Goal: Task Accomplishment & Management: Complete application form

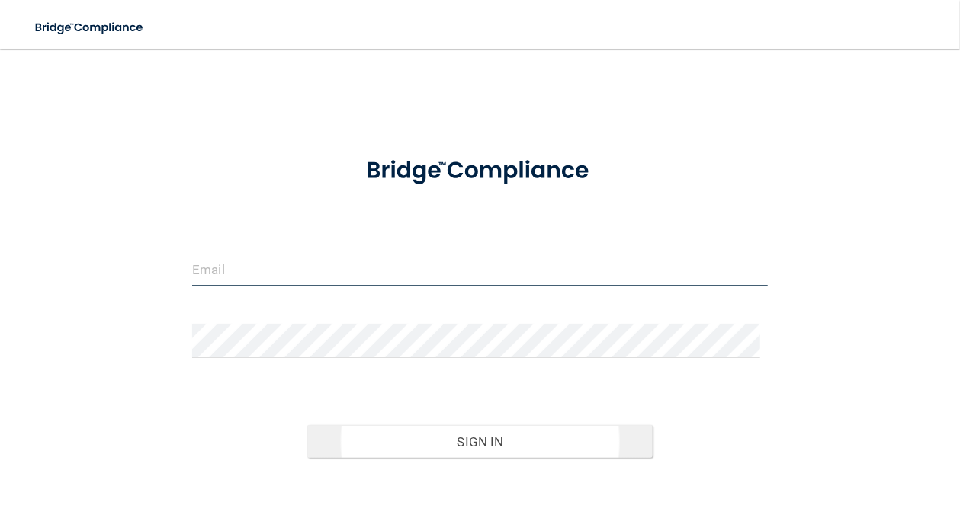
type input "[PERSON_NAME][EMAIL_ADDRESS][PERSON_NAME][DOMAIN_NAME]"
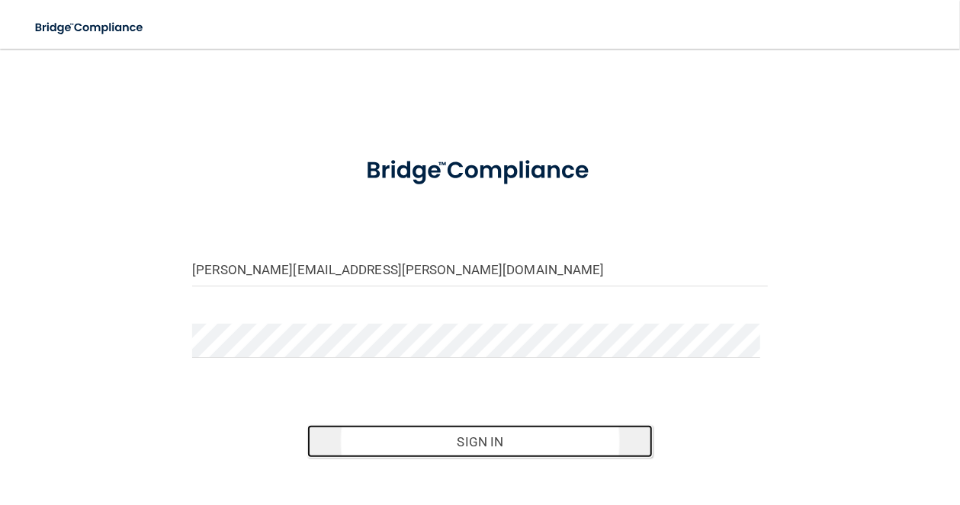
click at [443, 447] on button "Sign In" at bounding box center [479, 442] width 345 height 34
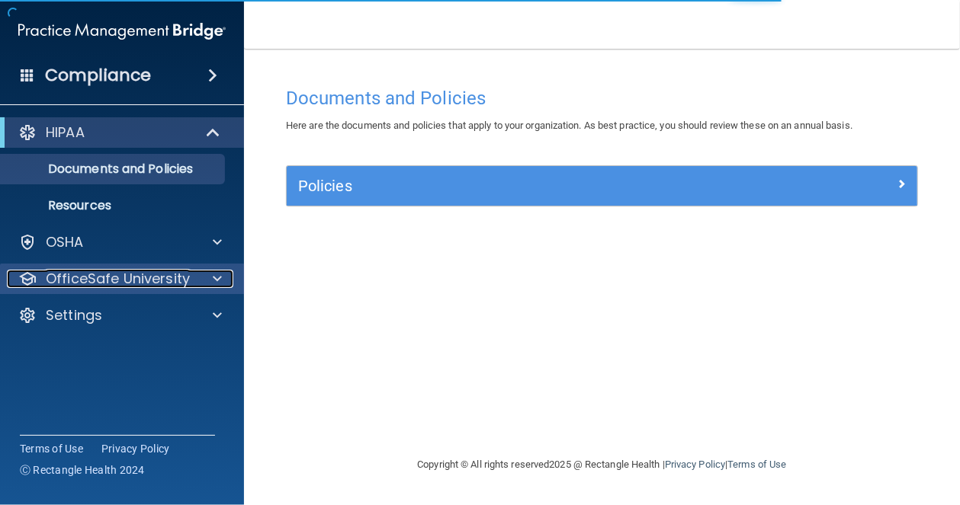
click at [78, 272] on p "OfficeSafe University" at bounding box center [118, 279] width 144 height 18
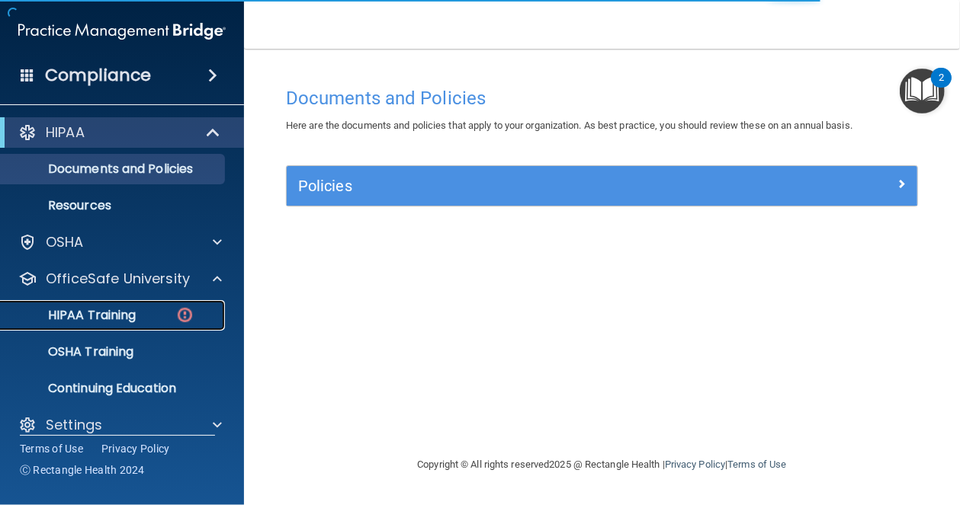
click at [94, 306] on link "HIPAA Training" at bounding box center [105, 315] width 240 height 30
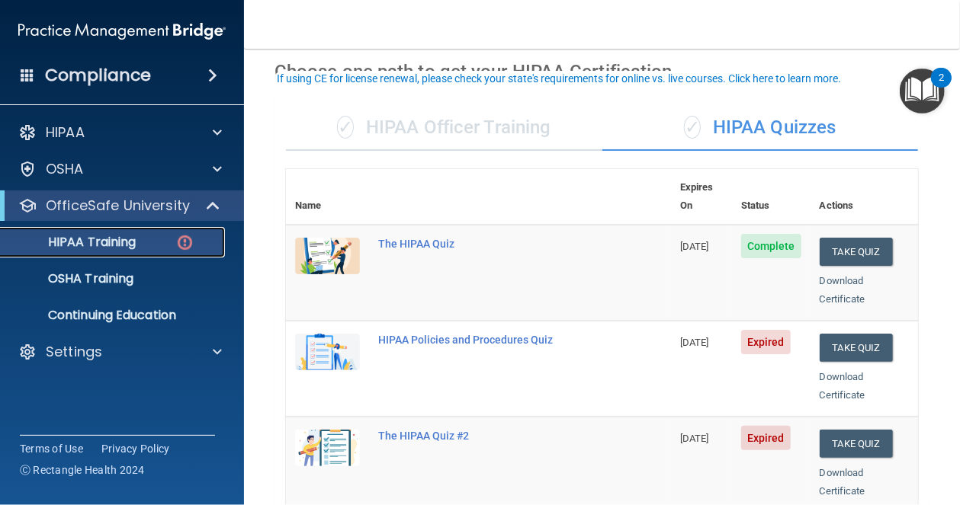
scroll to position [76, 0]
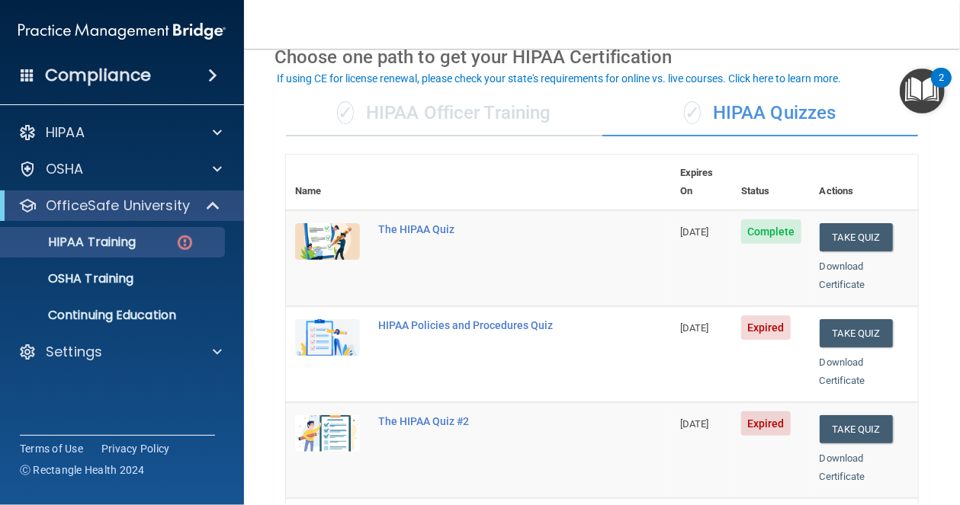
click at [830, 306] on td "Take Quiz Download Certificate" at bounding box center [863, 354] width 107 height 96
click at [830, 319] on button "Take Quiz" at bounding box center [856, 333] width 73 height 28
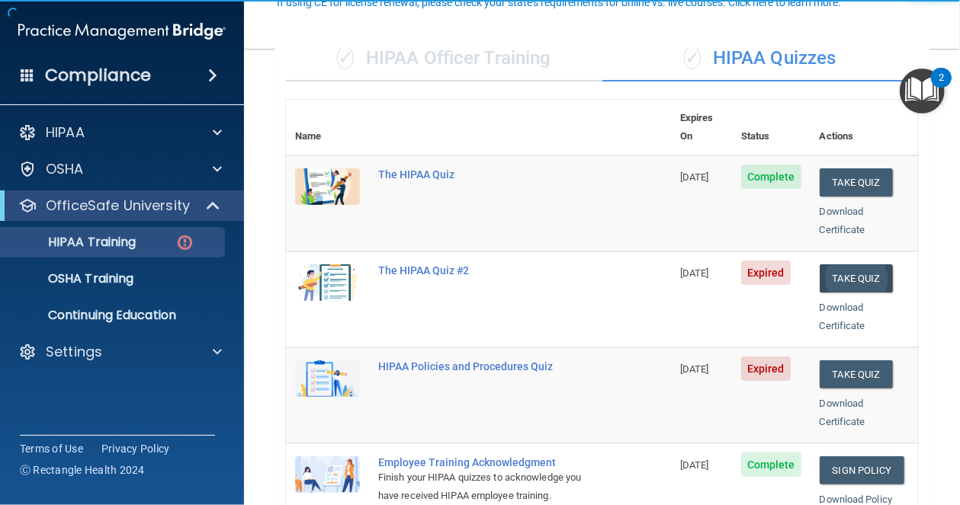
scroll to position [152, 0]
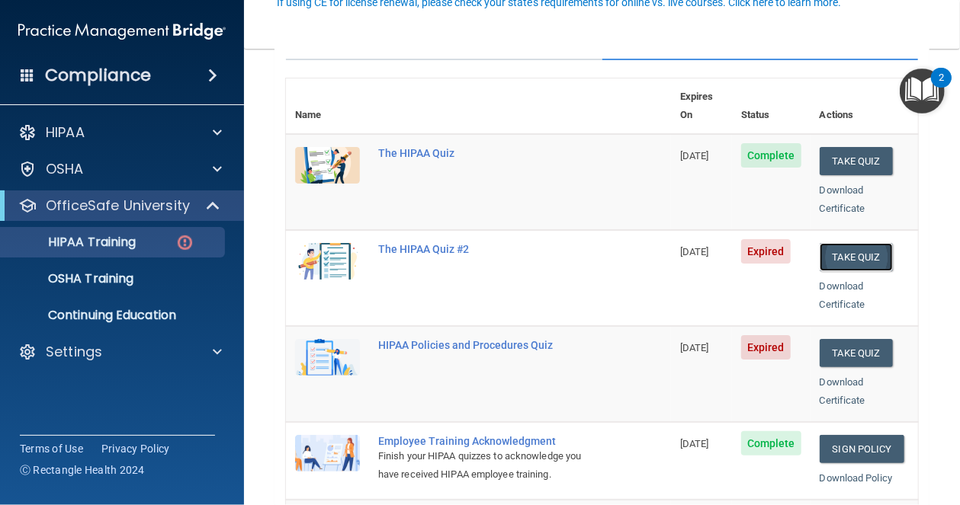
click at [828, 245] on button "Take Quiz" at bounding box center [856, 257] width 73 height 28
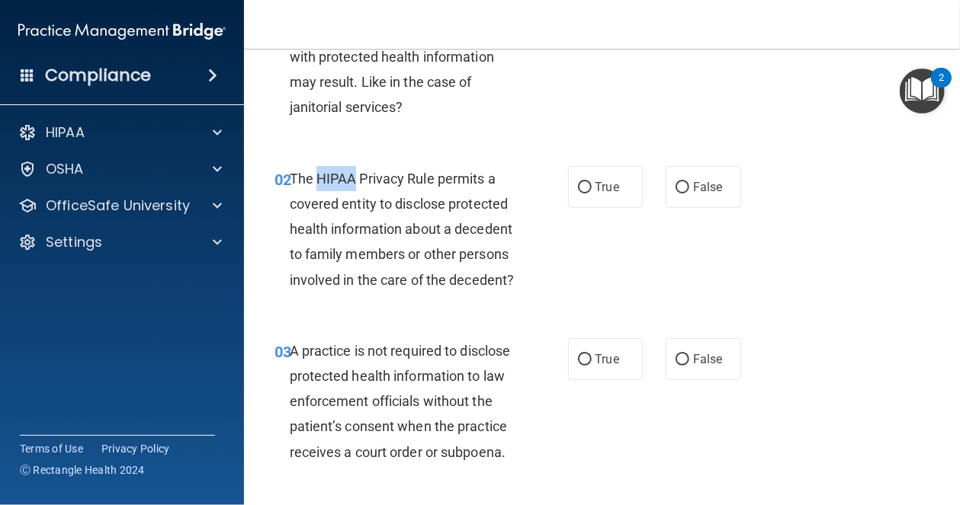
scroll to position [229, 0]
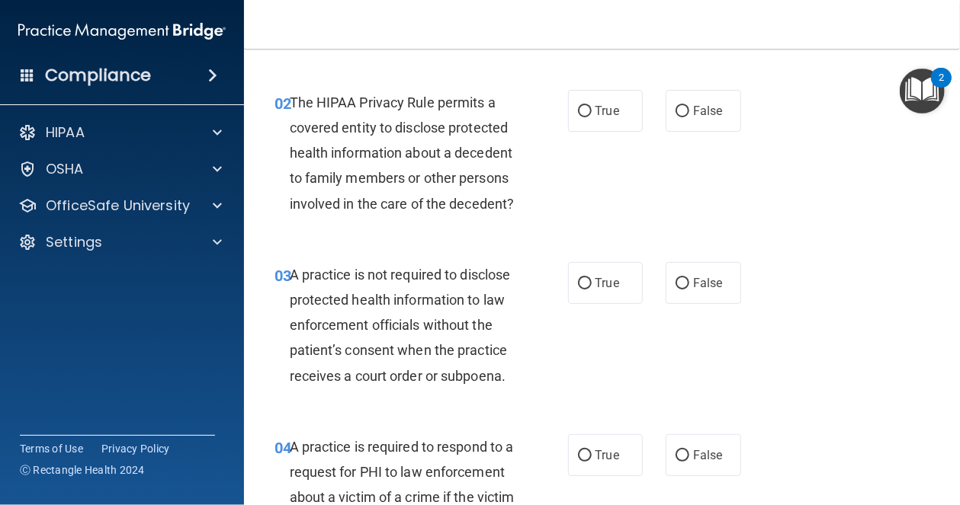
click at [57, 367] on div "Compliance HIPAA Documents and Policies Report an Incident Business Associates …" at bounding box center [122, 252] width 244 height 505
click at [683, 304] on label "False" at bounding box center [703, 283] width 75 height 42
click at [683, 290] on input "False" at bounding box center [682, 283] width 14 height 11
radio input "true"
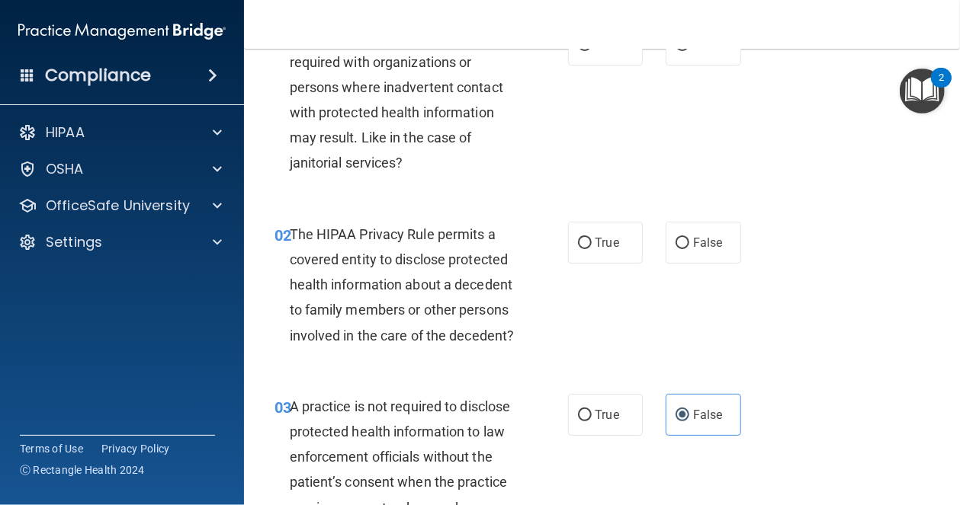
scroll to position [0, 0]
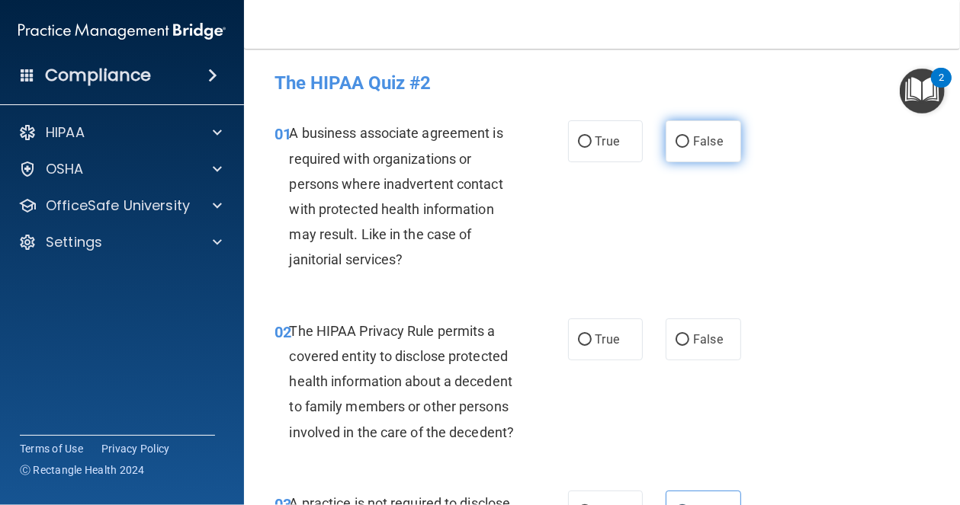
click at [701, 152] on label "False" at bounding box center [703, 141] width 75 height 42
click at [689, 148] on input "False" at bounding box center [682, 141] width 14 height 11
radio input "true"
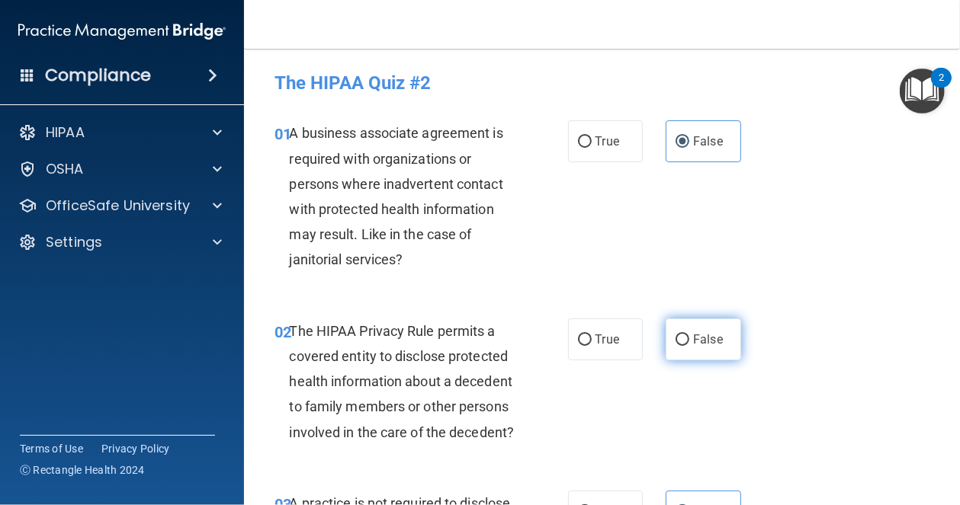
click at [666, 335] on label "False" at bounding box center [703, 340] width 75 height 42
click at [675, 335] on input "False" at bounding box center [682, 340] width 14 height 11
radio input "true"
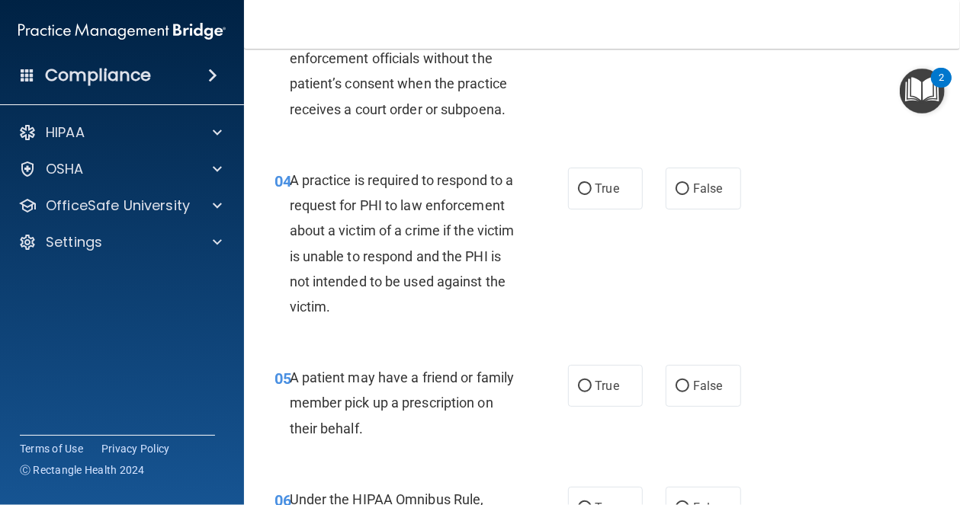
scroll to position [534, 0]
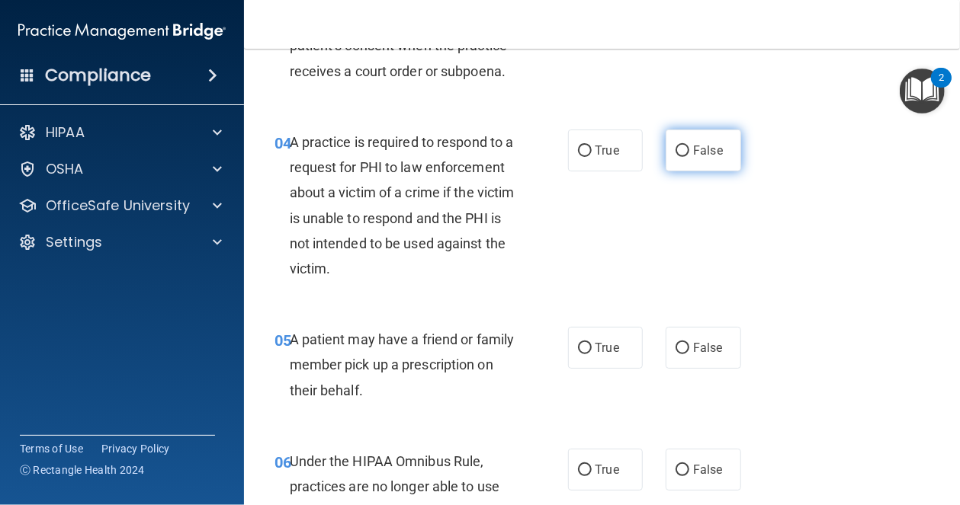
click at [686, 172] on label "False" at bounding box center [703, 151] width 75 height 42
click at [686, 157] on input "False" at bounding box center [682, 151] width 14 height 11
radio input "true"
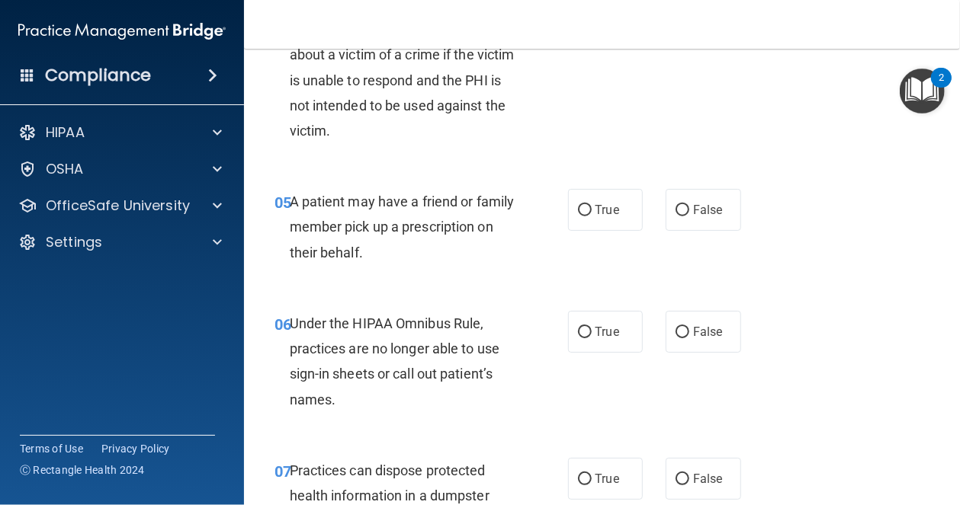
scroll to position [686, 0]
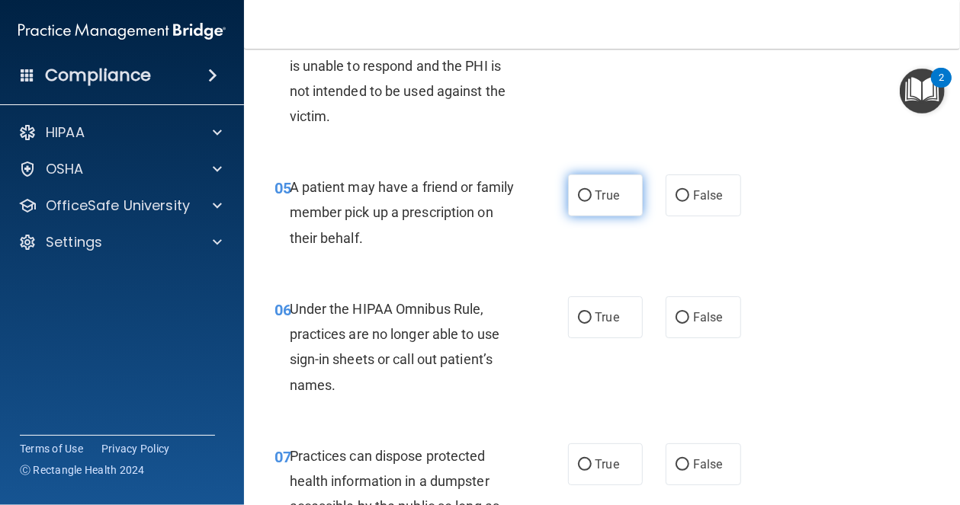
click at [578, 202] on input "True" at bounding box center [585, 196] width 14 height 11
radio input "true"
click at [682, 339] on label "False" at bounding box center [703, 318] width 75 height 42
click at [682, 324] on input "False" at bounding box center [682, 318] width 14 height 11
radio input "true"
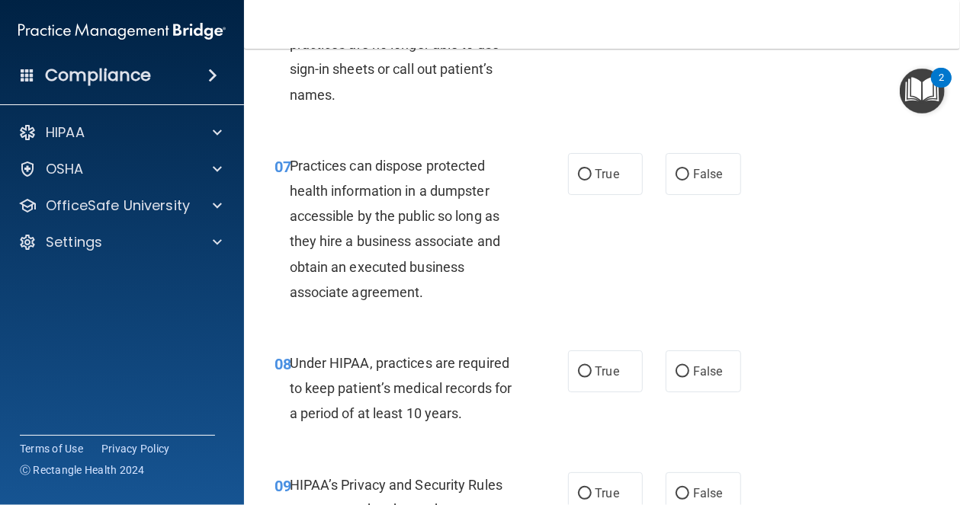
scroll to position [991, 0]
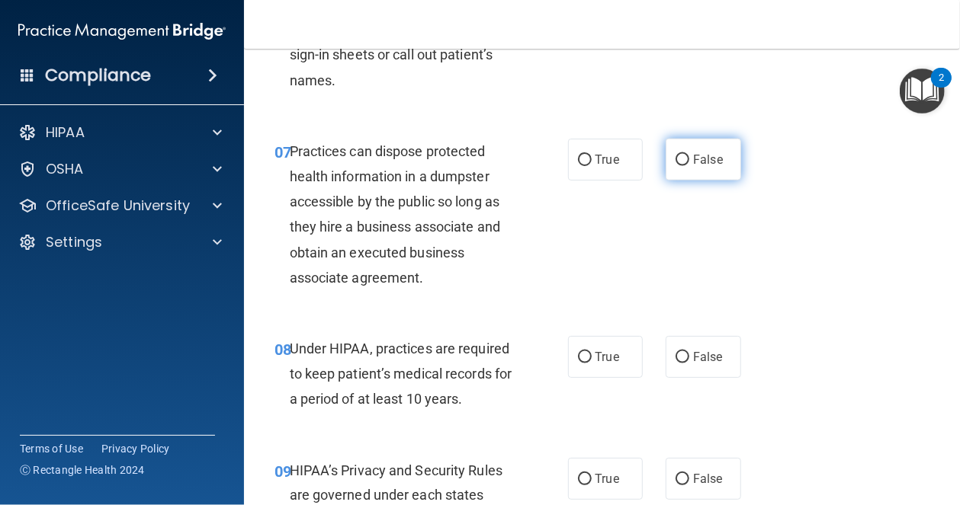
click at [716, 181] on label "False" at bounding box center [703, 160] width 75 height 42
click at [689, 166] on input "False" at bounding box center [682, 160] width 14 height 11
radio input "true"
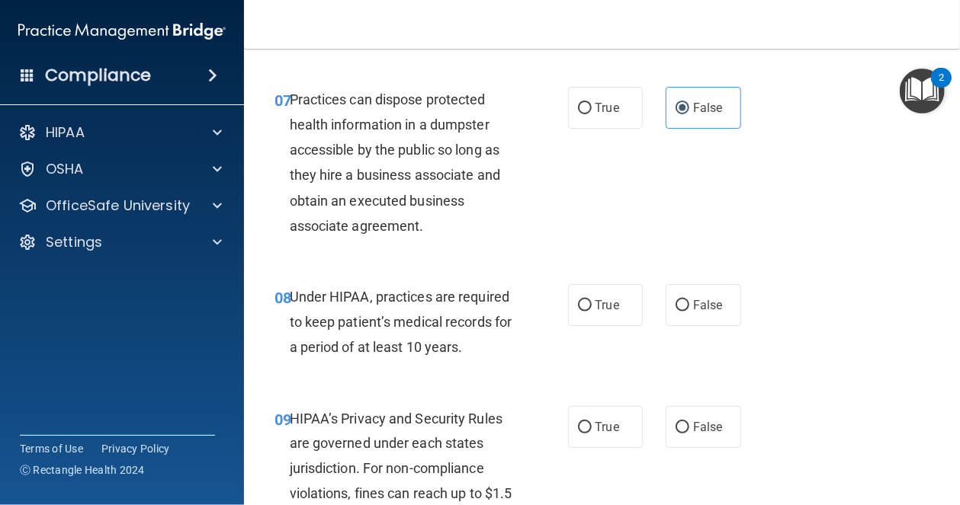
scroll to position [1144, 0]
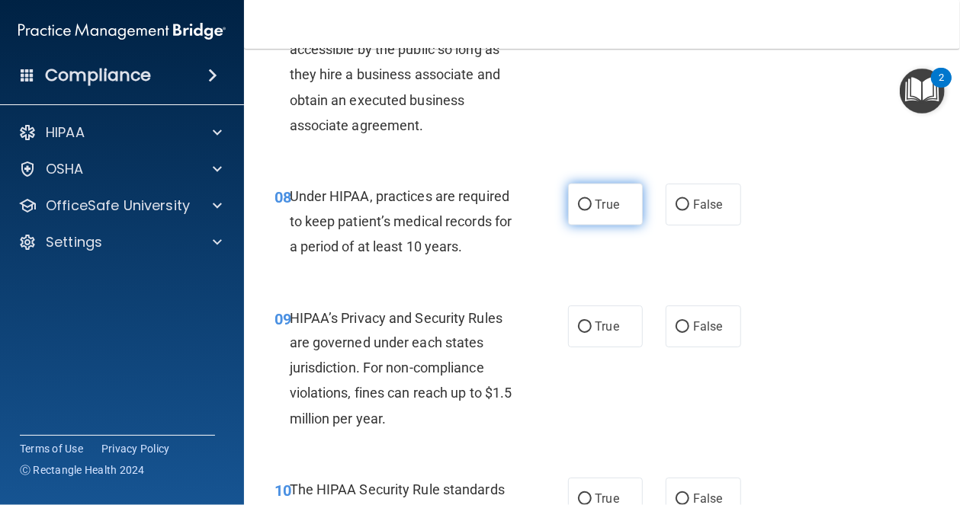
click at [630, 226] on label "True" at bounding box center [605, 205] width 75 height 42
click at [592, 211] on input "True" at bounding box center [585, 205] width 14 height 11
radio input "true"
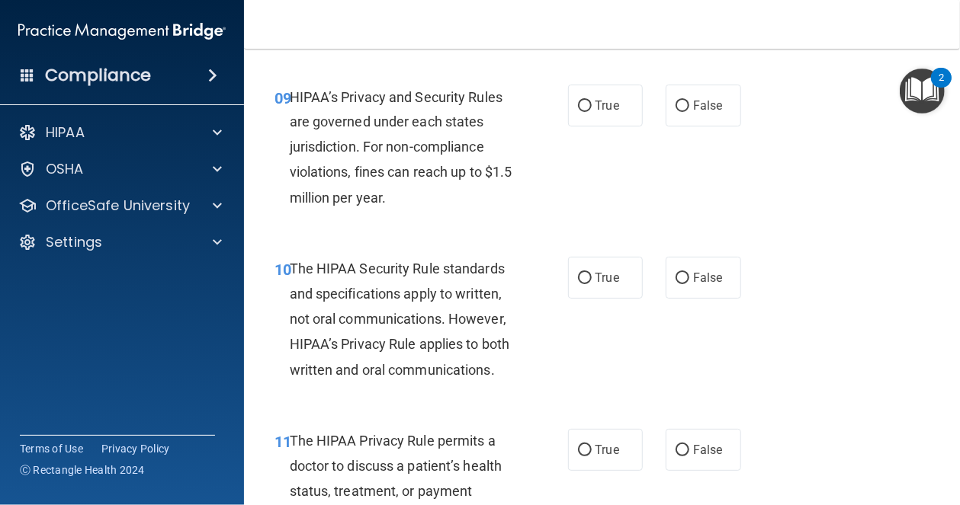
scroll to position [1372, 0]
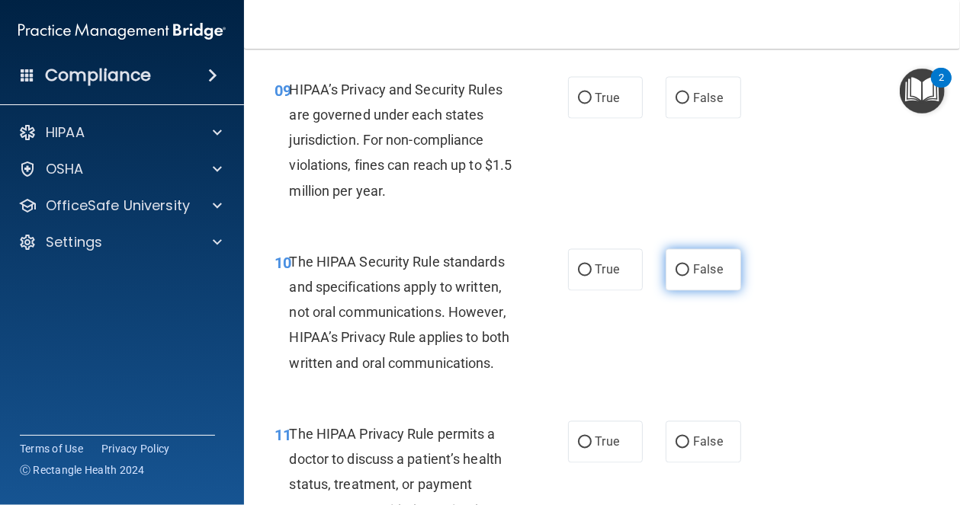
click at [704, 278] on span "False" at bounding box center [708, 270] width 30 height 14
click at [689, 277] on input "False" at bounding box center [682, 270] width 14 height 11
radio input "true"
click at [600, 119] on label "True" at bounding box center [605, 98] width 75 height 42
click at [592, 104] on input "True" at bounding box center [585, 98] width 14 height 11
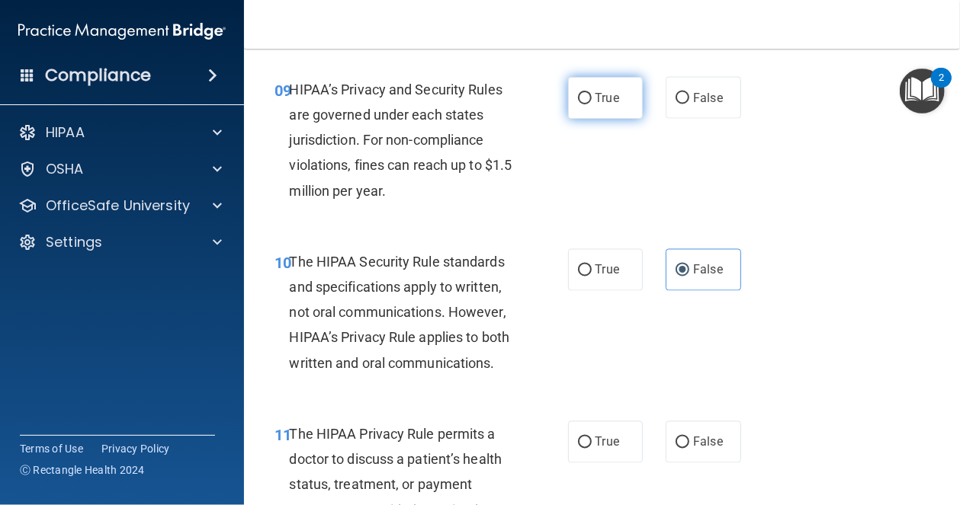
radio input "true"
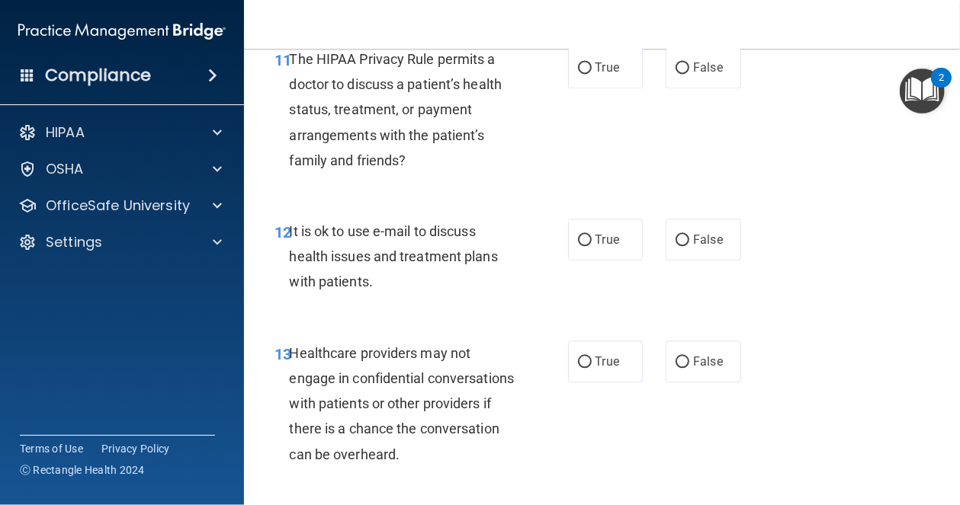
scroll to position [1754, 0]
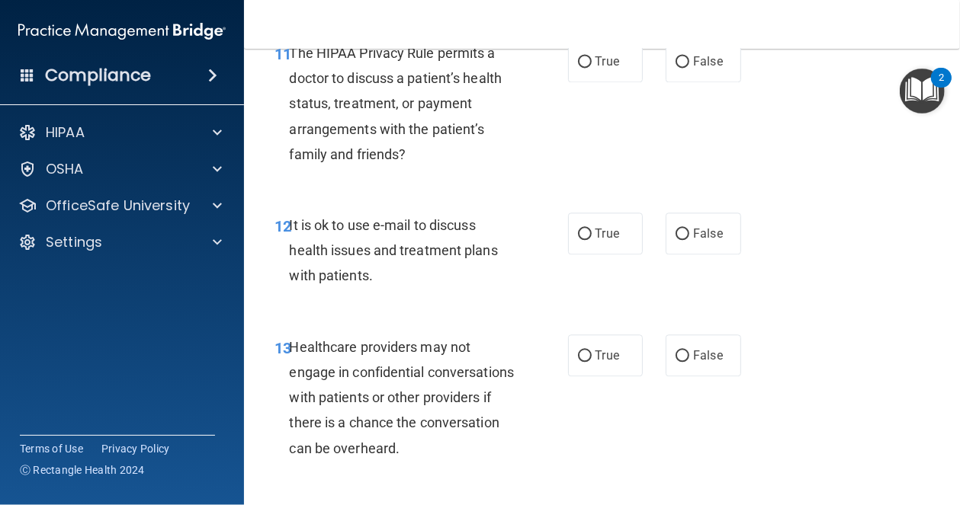
click at [717, 161] on div "11 The HIPAA Privacy Rule permits a doctor to discuss a patient’s health status…" at bounding box center [602, 107] width 678 height 172
click at [699, 82] on label "False" at bounding box center [703, 61] width 75 height 42
click at [689, 68] on input "False" at bounding box center [682, 61] width 14 height 11
radio input "true"
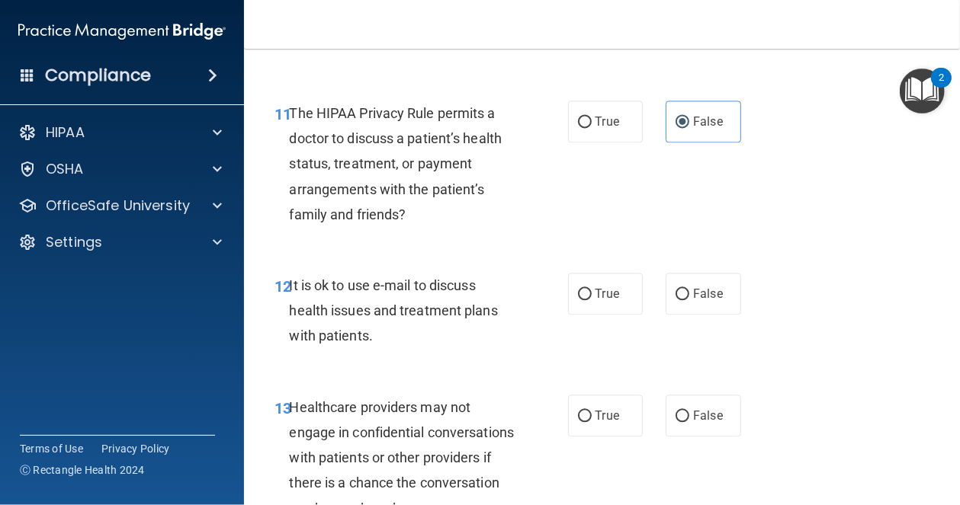
scroll to position [1830, 0]
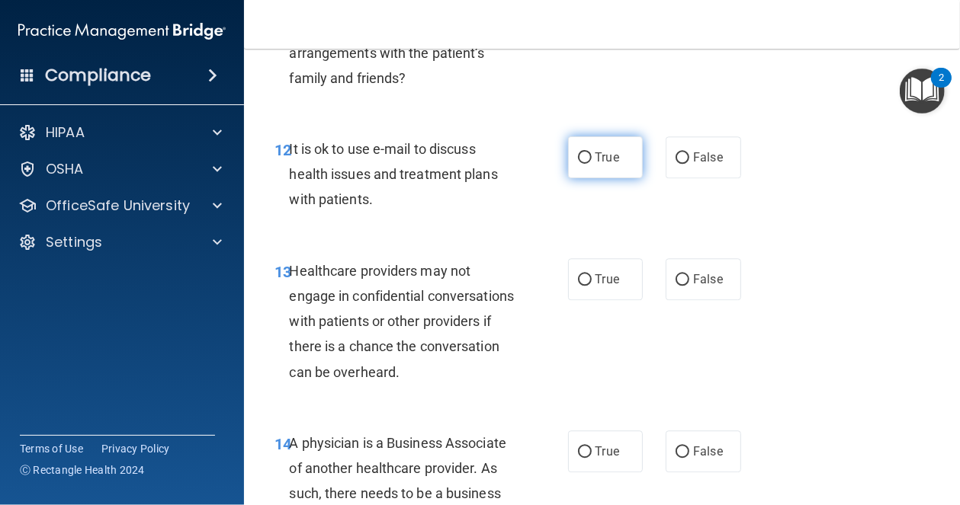
click at [602, 178] on label "True" at bounding box center [605, 157] width 75 height 42
click at [592, 164] on input "True" at bounding box center [585, 157] width 14 height 11
radio input "true"
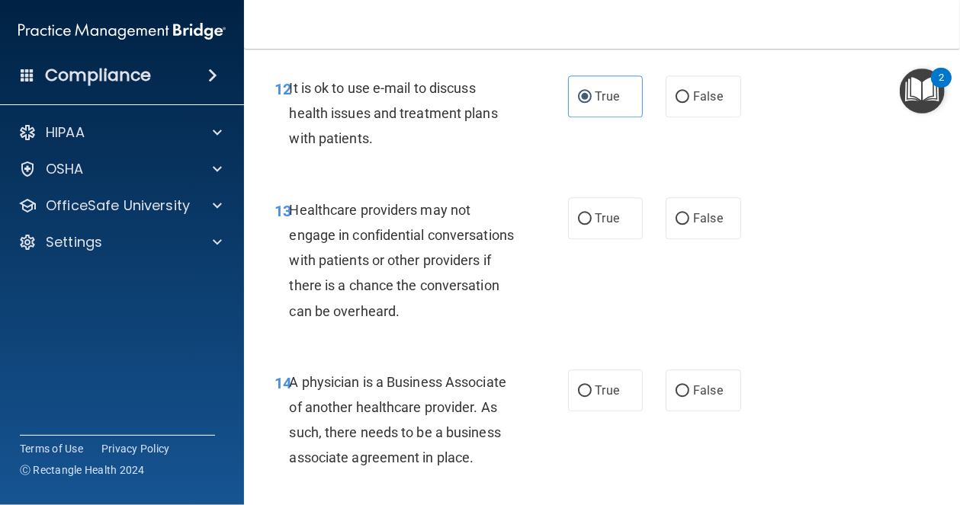
scroll to position [1906, 0]
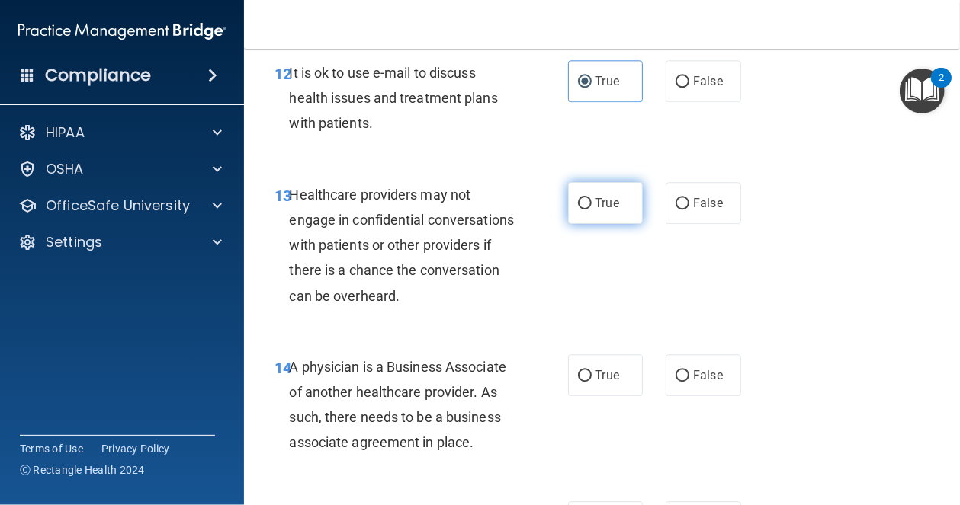
click at [618, 224] on label "True" at bounding box center [605, 203] width 75 height 42
click at [592, 210] on input "True" at bounding box center [585, 203] width 14 height 11
radio input "true"
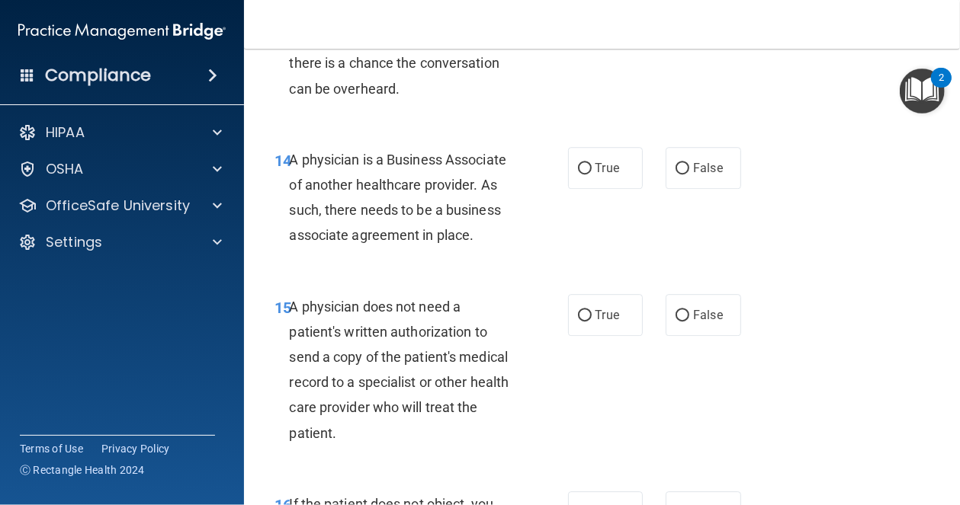
scroll to position [2135, 0]
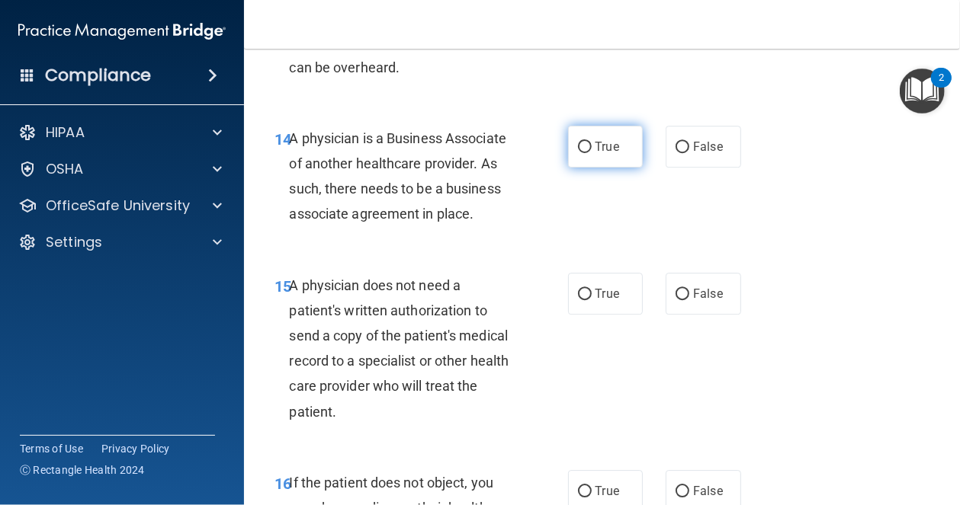
click at [616, 168] on label "True" at bounding box center [605, 147] width 75 height 42
click at [592, 153] on input "True" at bounding box center [585, 147] width 14 height 11
radio input "true"
click at [21, 362] on div "Compliance HIPAA Documents and Policies Report an Incident Business Associates …" at bounding box center [122, 252] width 244 height 505
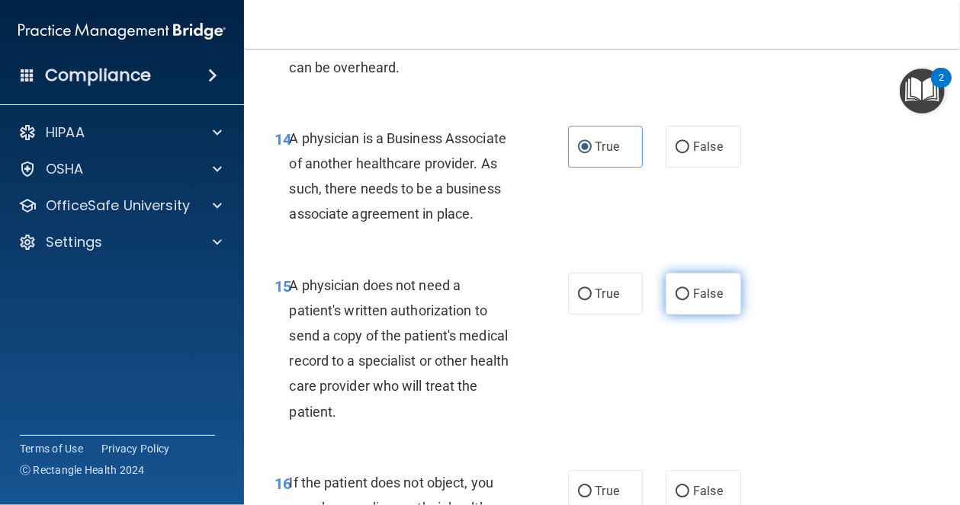
click at [683, 315] on label "False" at bounding box center [703, 294] width 75 height 42
click at [683, 300] on input "False" at bounding box center [682, 294] width 14 height 11
radio input "true"
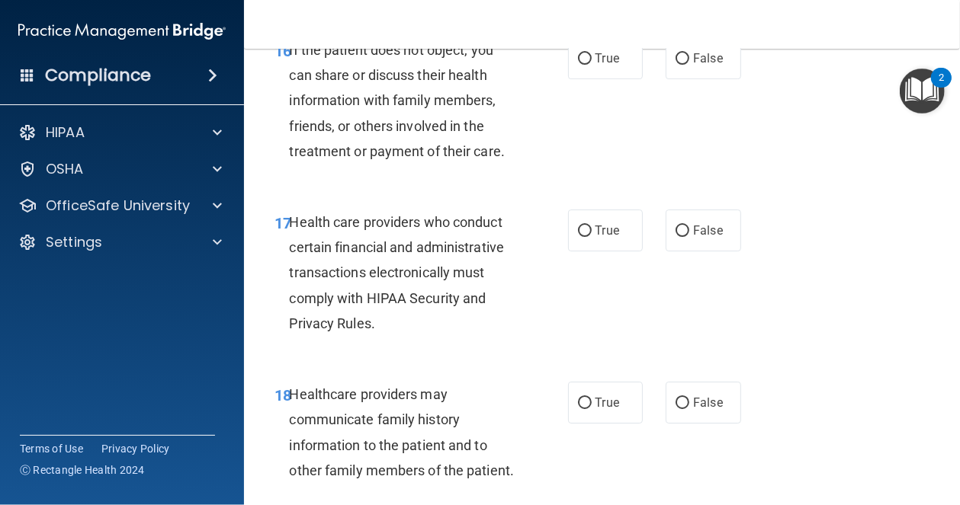
scroll to position [2592, 0]
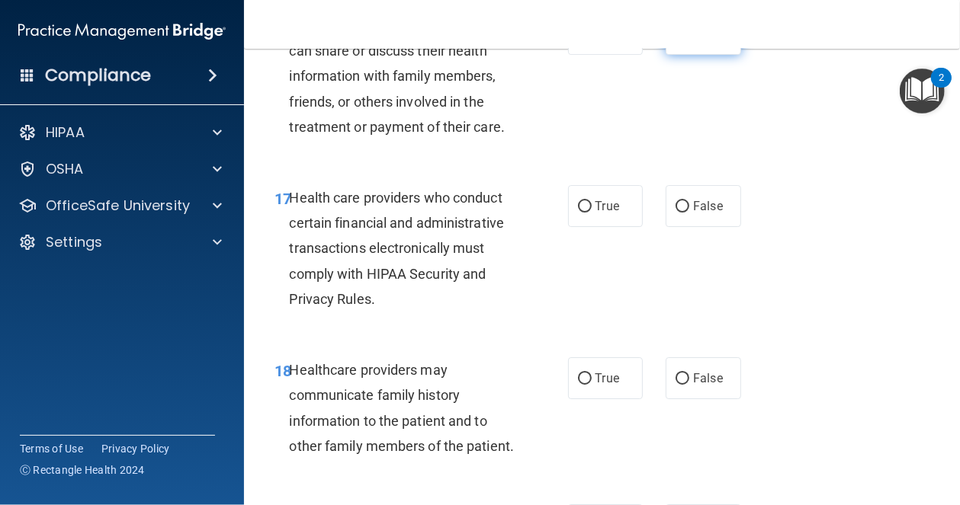
click at [708, 41] on span "False" at bounding box center [708, 34] width 30 height 14
click at [689, 40] on input "False" at bounding box center [682, 34] width 14 height 11
radio input "true"
click at [188, 470] on div "Terms of Use Privacy Policy Ⓒ Rectangle Health 2024" at bounding box center [117, 459] width 195 height 48
click at [591, 227] on label "True" at bounding box center [605, 206] width 75 height 42
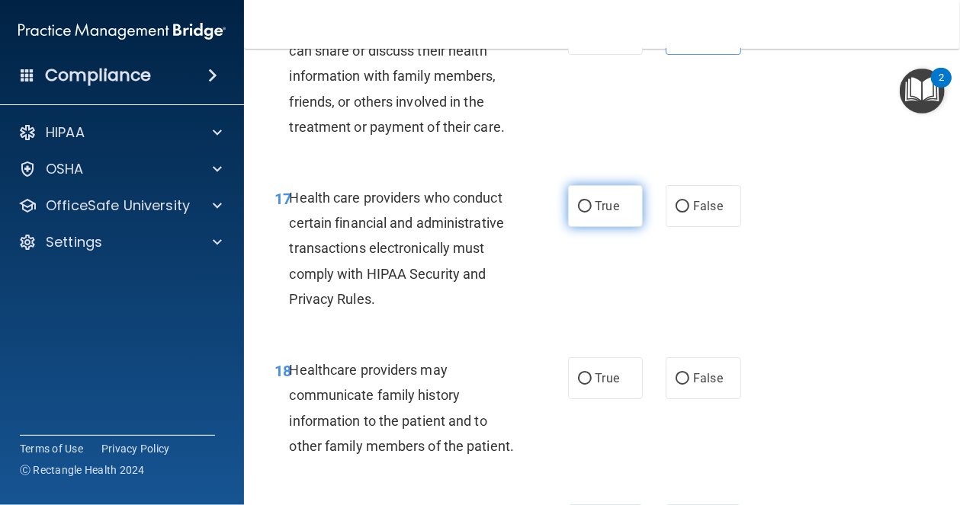
click at [591, 213] on input "True" at bounding box center [585, 206] width 14 height 11
radio input "true"
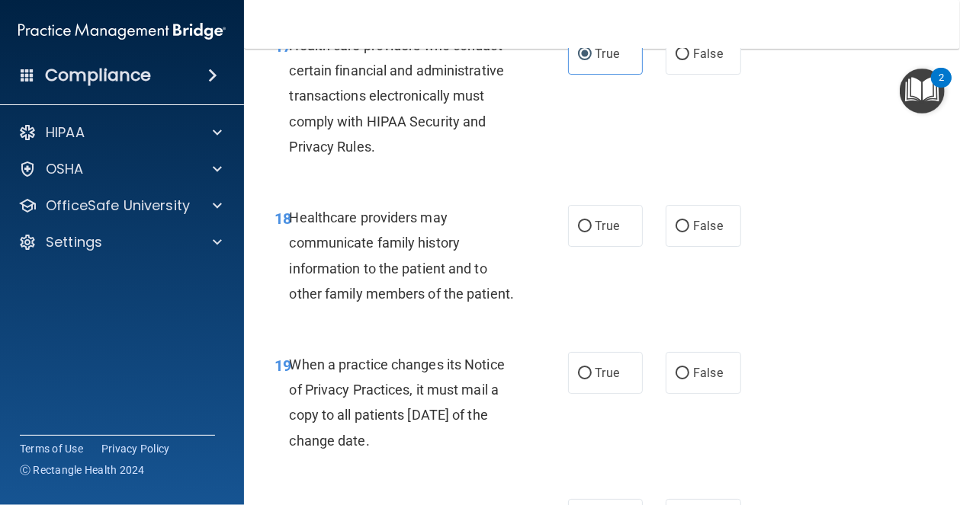
scroll to position [2821, 0]
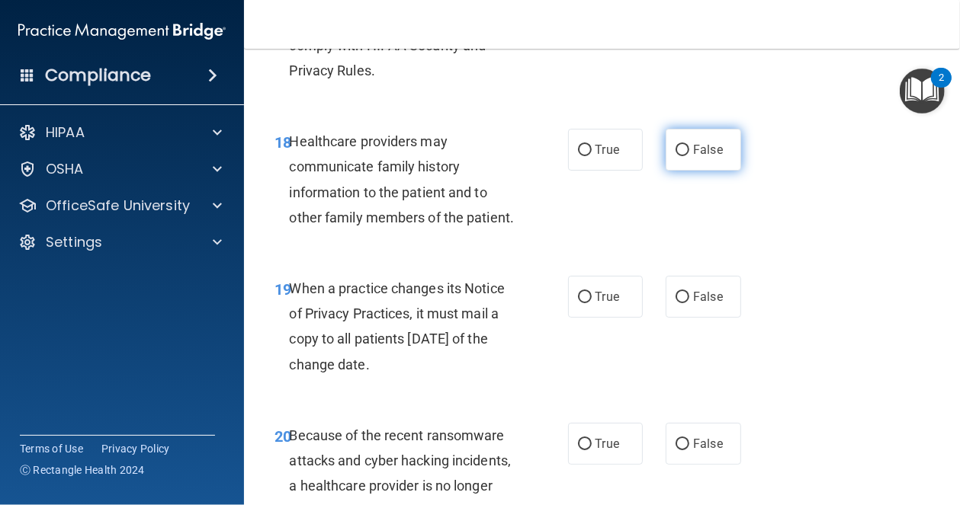
click at [711, 157] on span "False" at bounding box center [708, 150] width 30 height 14
click at [689, 156] on input "False" at bounding box center [682, 150] width 14 height 11
radio input "true"
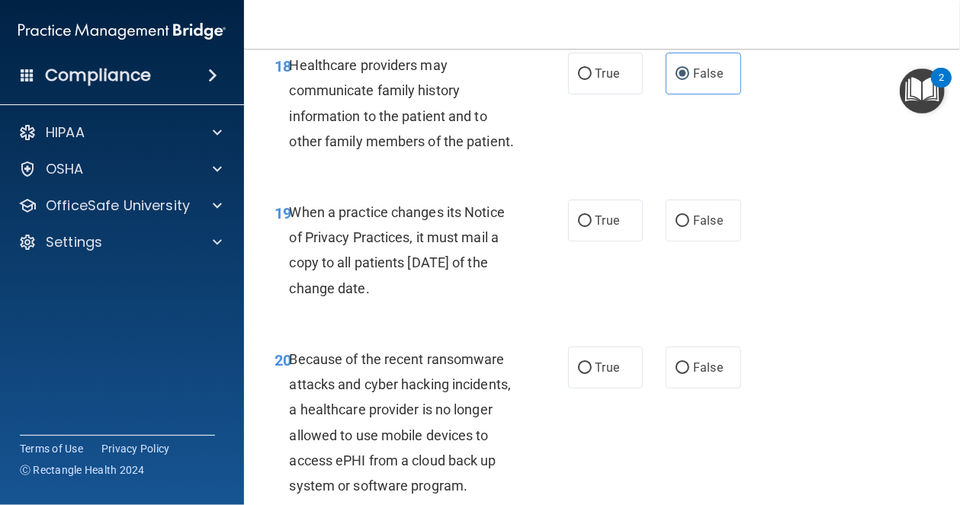
scroll to position [2973, 0]
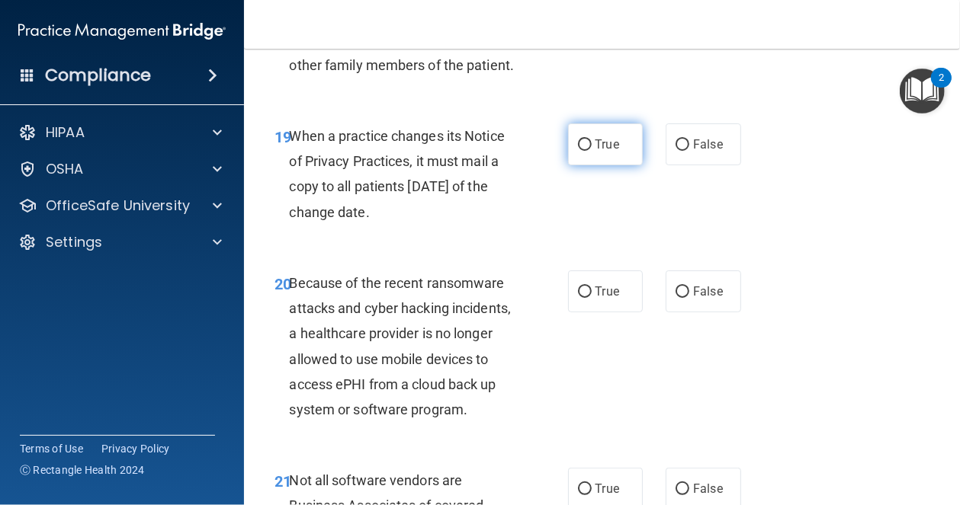
click at [625, 165] on label "True" at bounding box center [605, 145] width 75 height 42
click at [592, 151] on input "True" at bounding box center [585, 145] width 14 height 11
radio input "true"
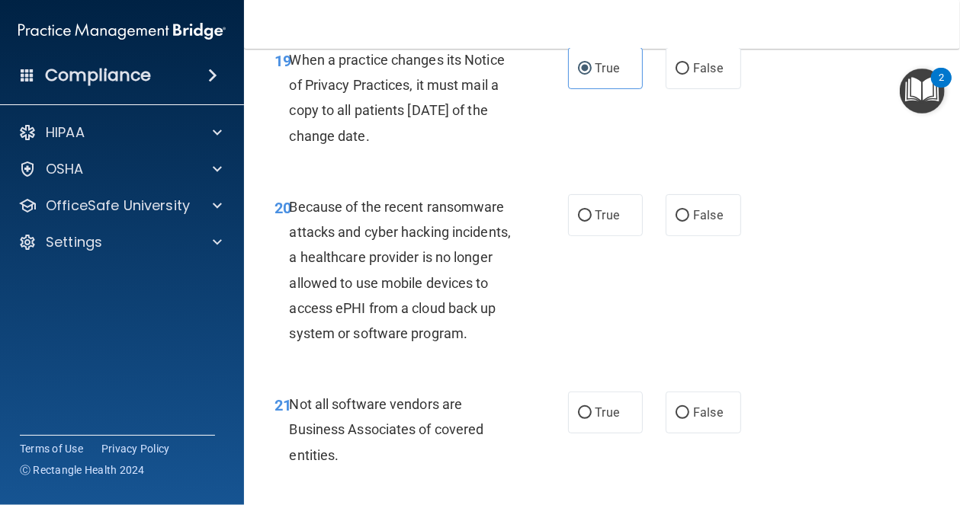
scroll to position [3126, 0]
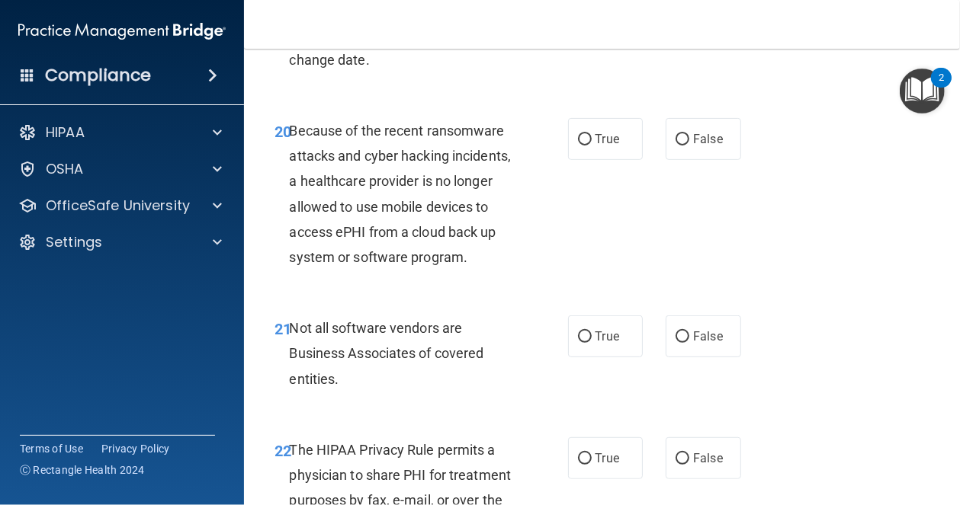
click at [689, 262] on div "20 Because of the recent ransomware attacks and cyber hacking incidents, a heal…" at bounding box center [602, 197] width 678 height 197
click at [693, 146] on span "False" at bounding box center [708, 139] width 30 height 14
click at [689, 146] on input "False" at bounding box center [682, 139] width 14 height 11
radio input "true"
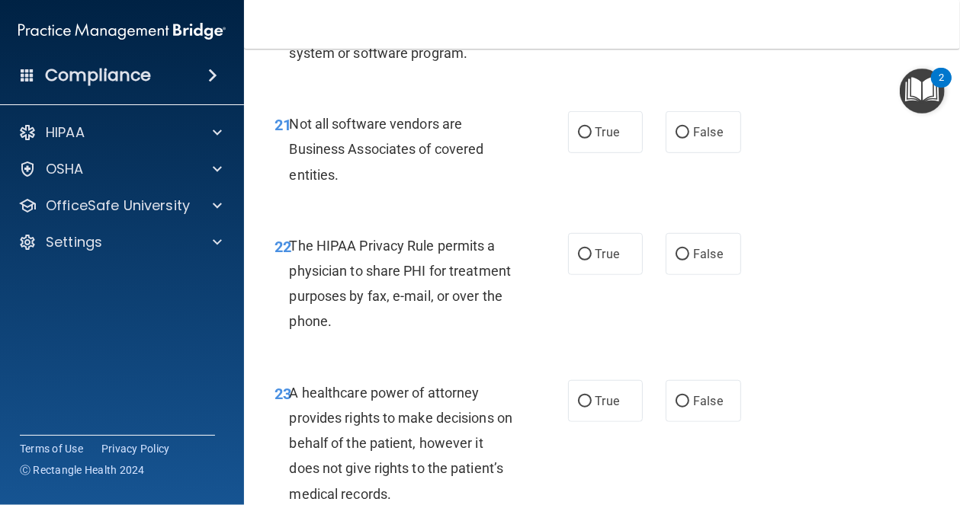
scroll to position [3355, 0]
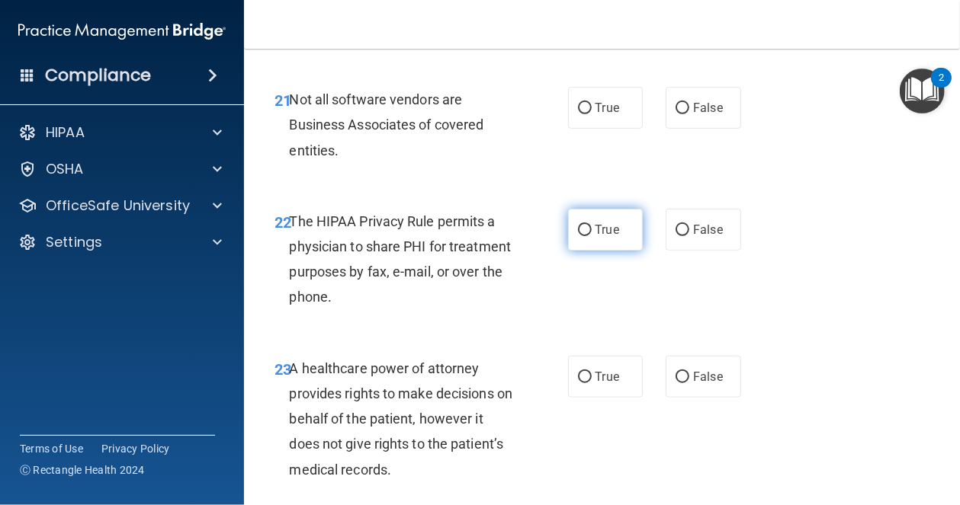
click at [595, 251] on label "True" at bounding box center [605, 230] width 75 height 42
click at [592, 236] on input "True" at bounding box center [585, 230] width 14 height 11
radio input "true"
click at [675, 114] on input "False" at bounding box center [682, 108] width 14 height 11
radio input "true"
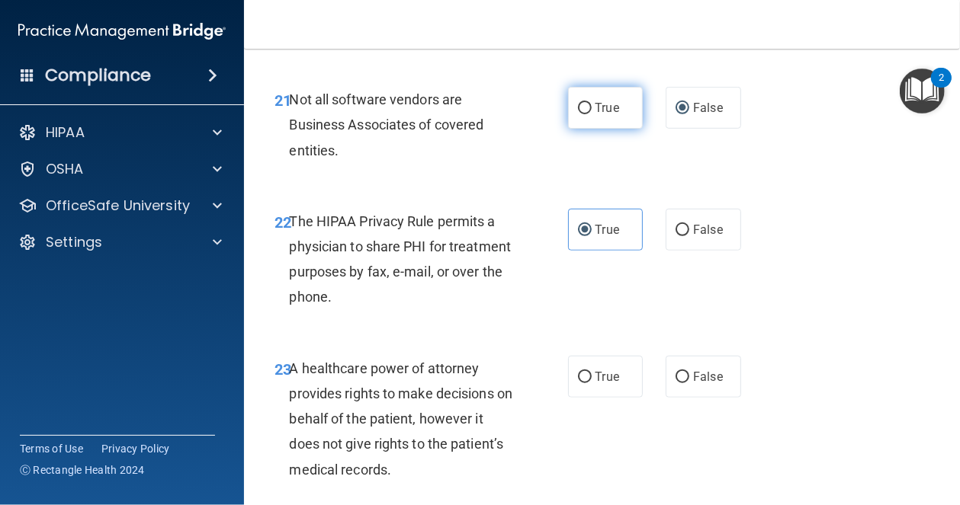
click at [613, 115] on span "True" at bounding box center [607, 108] width 24 height 14
click at [592, 114] on input "True" at bounding box center [585, 108] width 14 height 11
radio input "true"
radio input "false"
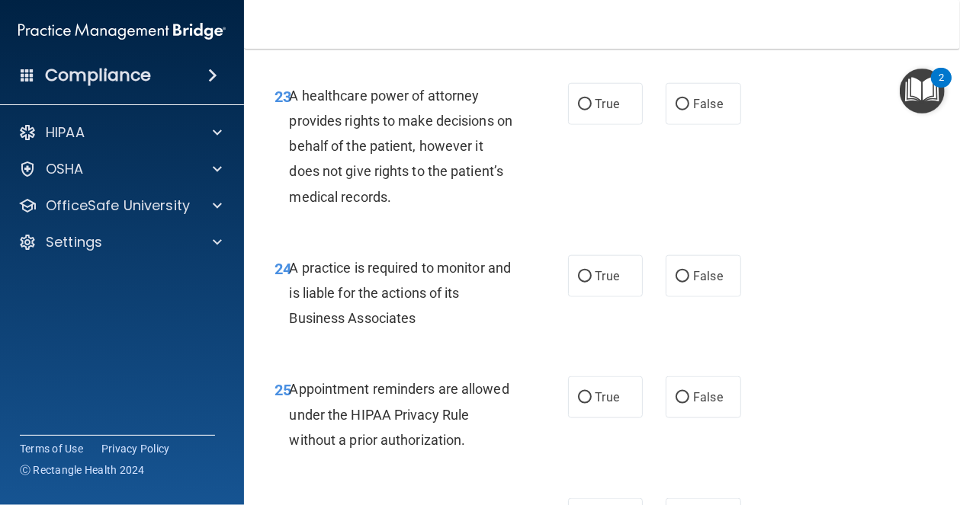
scroll to position [3660, 0]
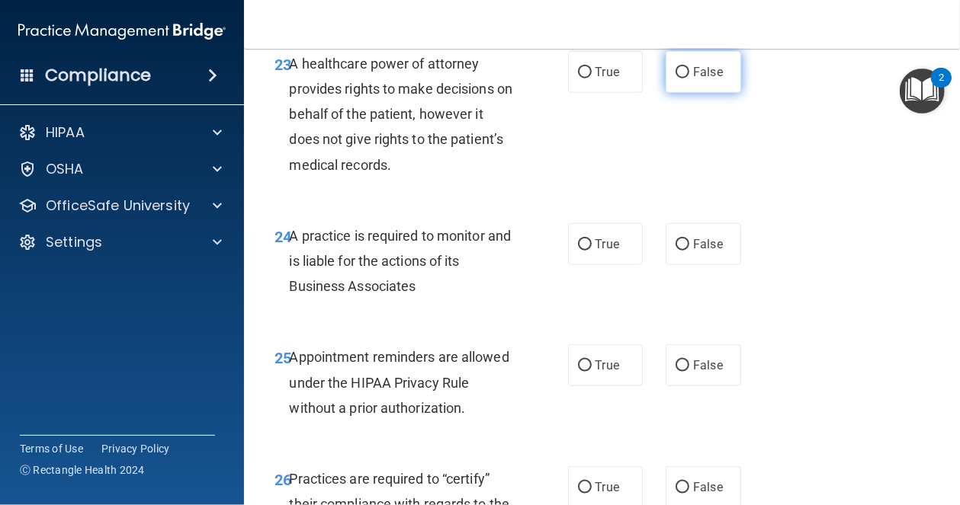
click at [714, 93] on label "False" at bounding box center [703, 72] width 75 height 42
click at [689, 79] on input "False" at bounding box center [682, 72] width 14 height 11
radio input "true"
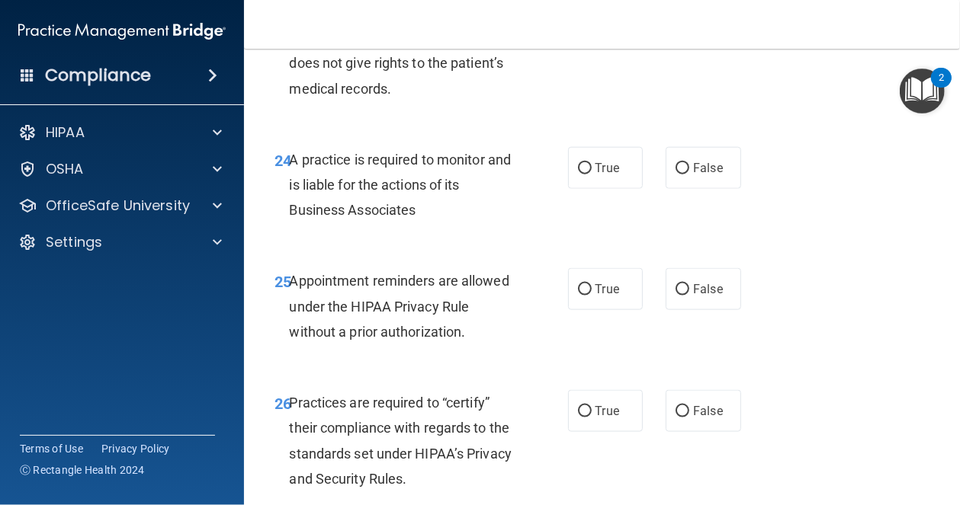
scroll to position [3812, 0]
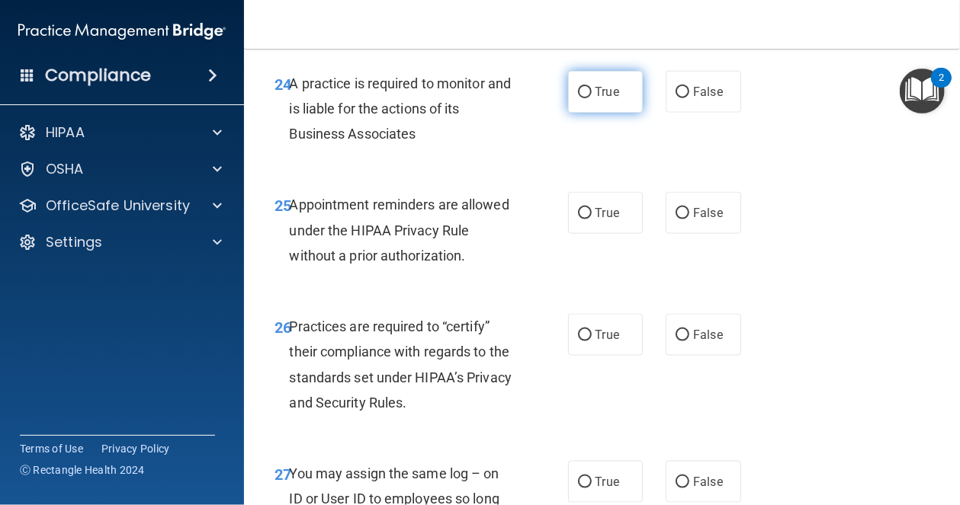
click at [619, 113] on label "True" at bounding box center [605, 92] width 75 height 42
click at [592, 98] on input "True" at bounding box center [585, 92] width 14 height 11
radio input "true"
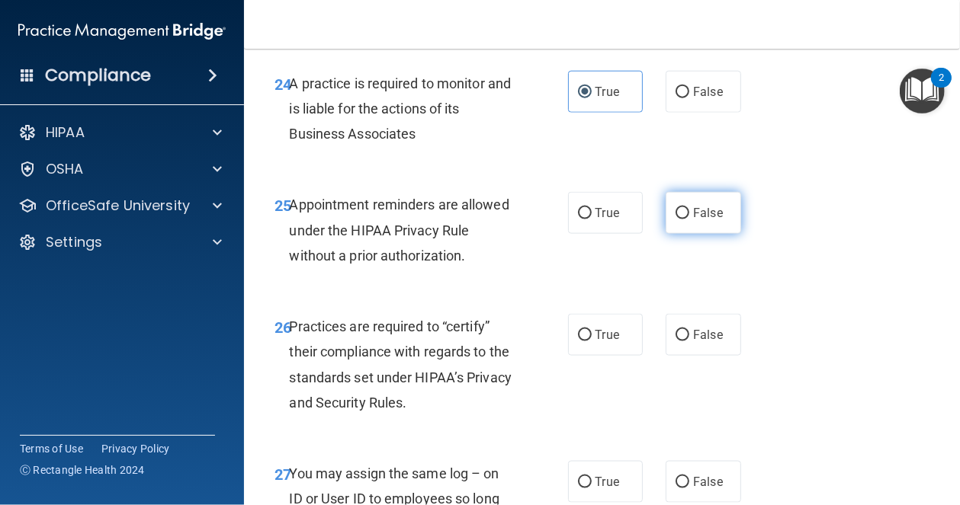
click at [694, 234] on label "False" at bounding box center [703, 213] width 75 height 42
click at [689, 220] on input "False" at bounding box center [682, 213] width 14 height 11
radio input "true"
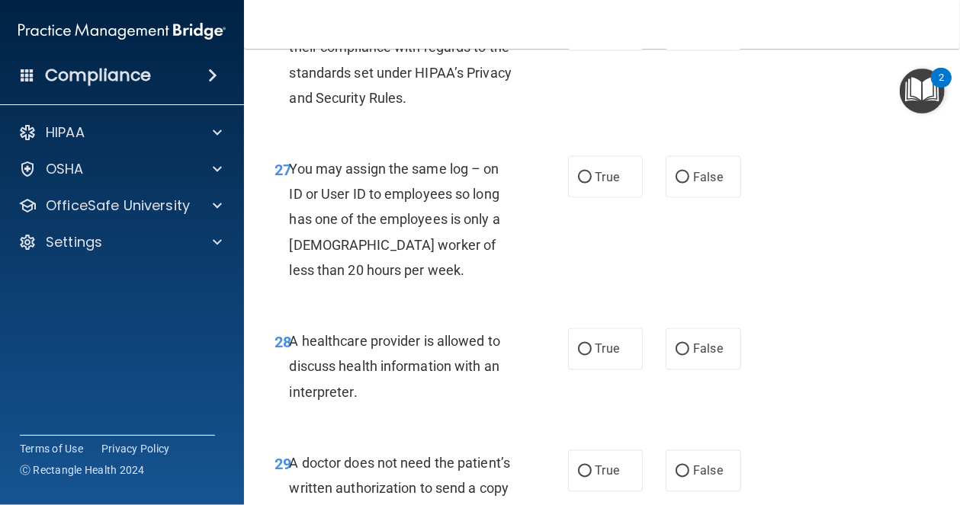
scroll to position [4269, 0]
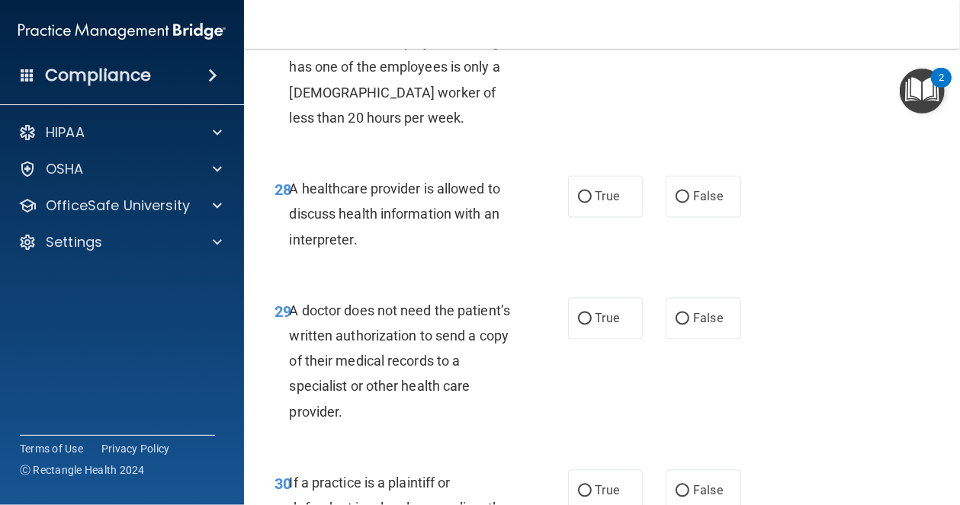
click at [59, 318] on div "Compliance HIPAA Documents and Policies Report an Incident Business Associates …" at bounding box center [122, 252] width 244 height 505
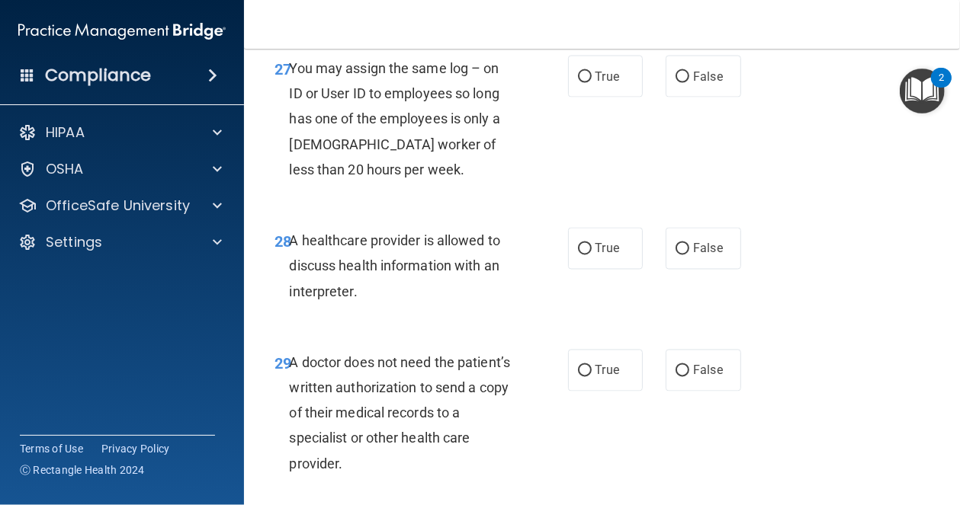
scroll to position [4193, 0]
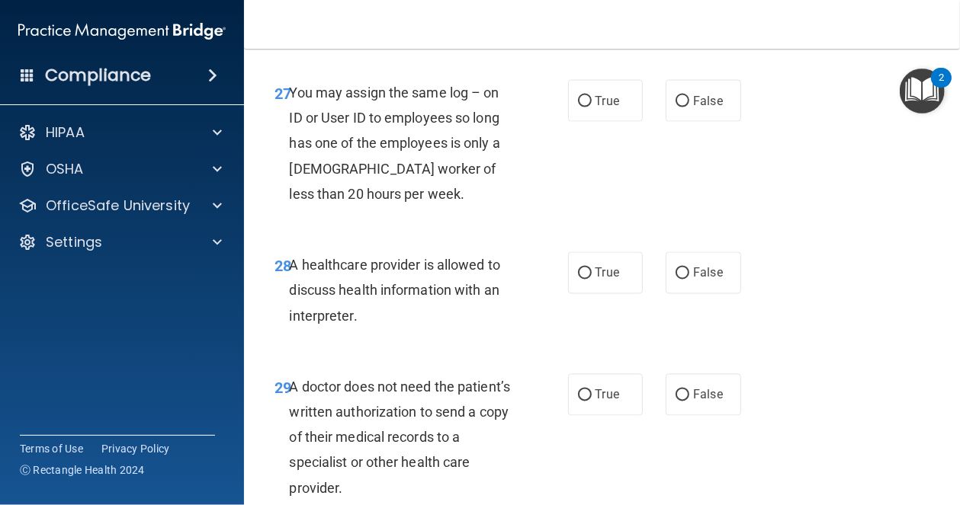
drag, startPoint x: 686, startPoint y: 222, endPoint x: 720, endPoint y: 199, distance: 41.2
click at [693, 108] on span "False" at bounding box center [708, 101] width 30 height 14
click at [687, 107] on input "False" at bounding box center [682, 101] width 14 height 11
radio input "true"
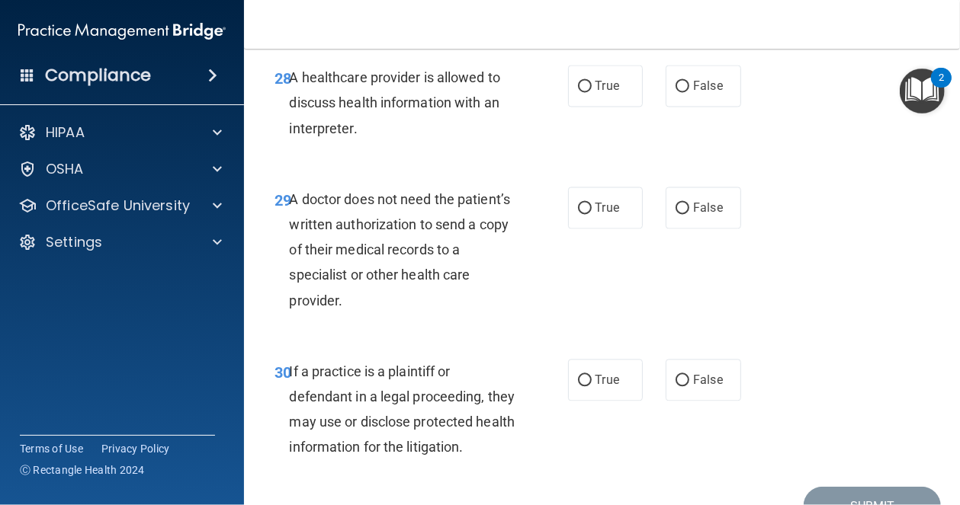
scroll to position [4422, 0]
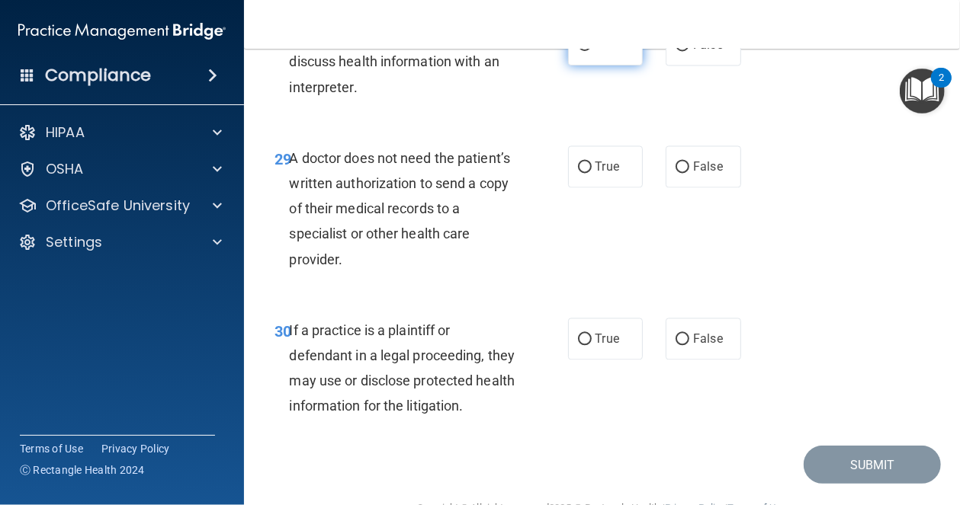
click at [570, 66] on label "True" at bounding box center [605, 45] width 75 height 42
click at [578, 51] on input "True" at bounding box center [585, 45] width 14 height 11
radio input "true"
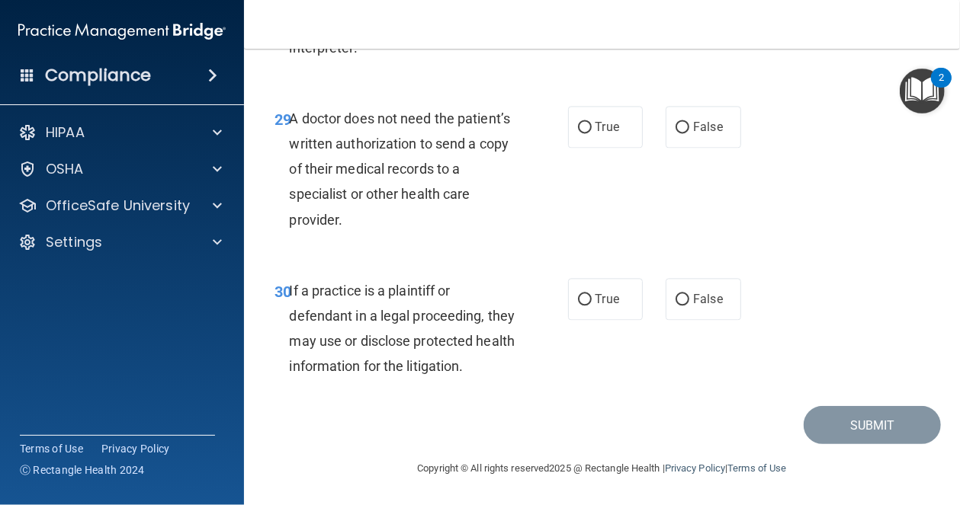
scroll to position [4498, 0]
click at [740, 241] on div "29 A doctor does not need the patient’s written authorization to send a copy of…" at bounding box center [602, 173] width 678 height 172
click at [693, 134] on span "False" at bounding box center [708, 127] width 30 height 14
click at [689, 133] on input "False" at bounding box center [682, 127] width 14 height 11
radio input "true"
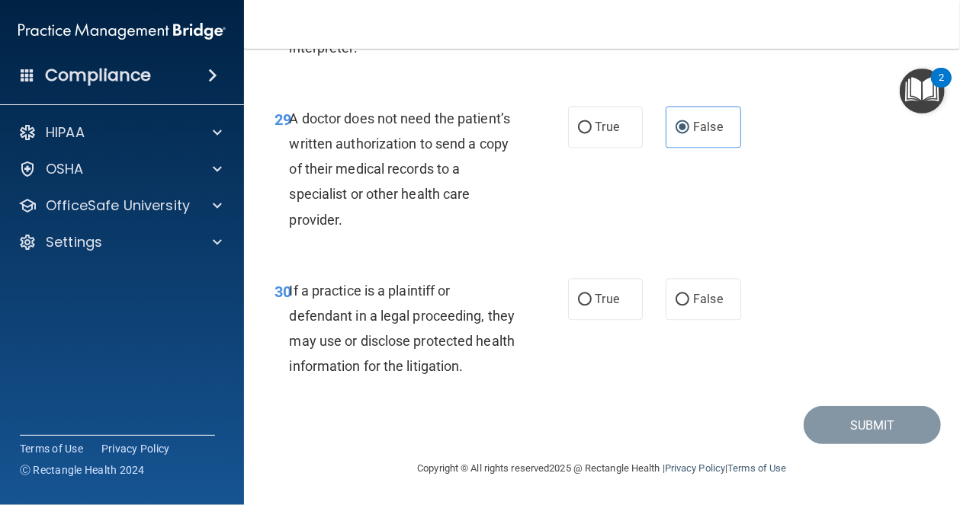
scroll to position [4588, 0]
click at [683, 313] on label "False" at bounding box center [703, 299] width 75 height 42
click at [683, 306] on input "False" at bounding box center [682, 299] width 14 height 11
radio input "true"
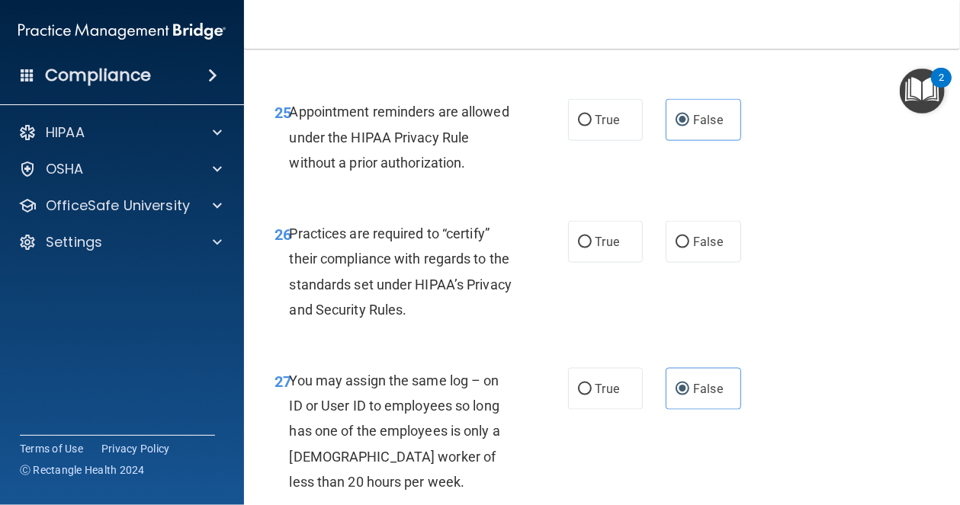
scroll to position [3960, 0]
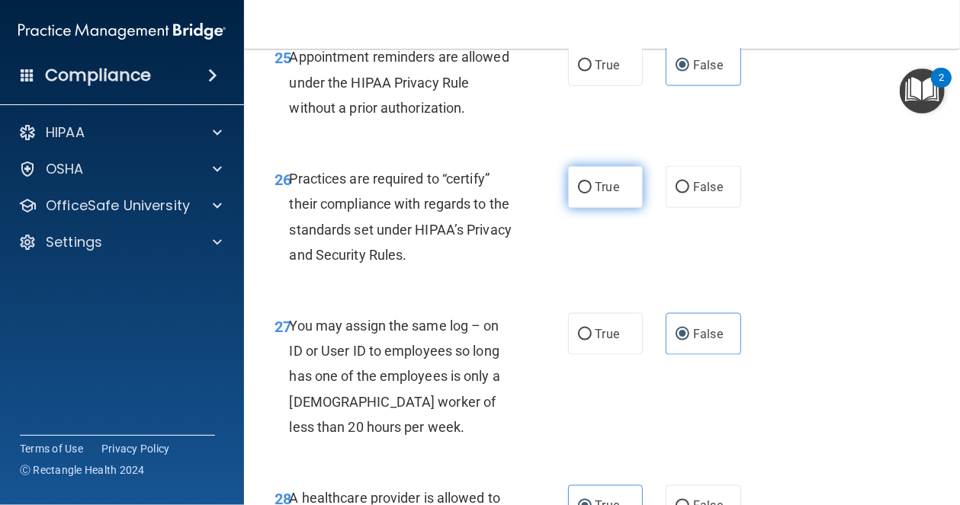
click at [595, 194] on span "True" at bounding box center [607, 187] width 24 height 14
click at [592, 194] on input "True" at bounding box center [585, 187] width 14 height 11
radio input "true"
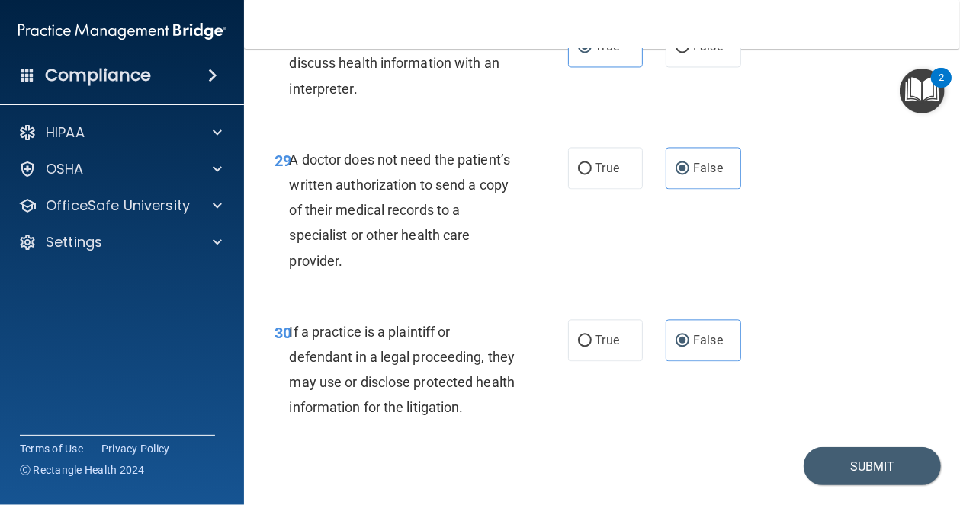
scroll to position [4570, 0]
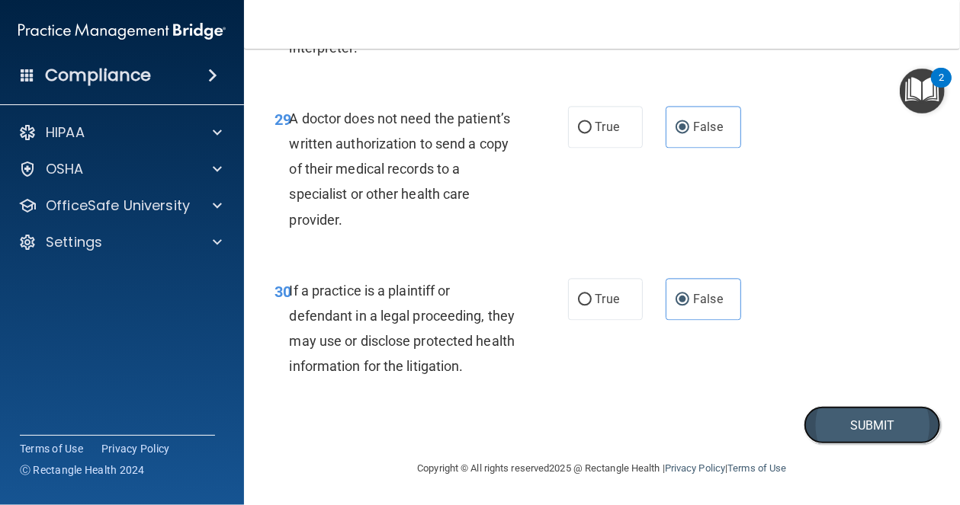
click at [877, 445] on button "Submit" at bounding box center [872, 425] width 137 height 39
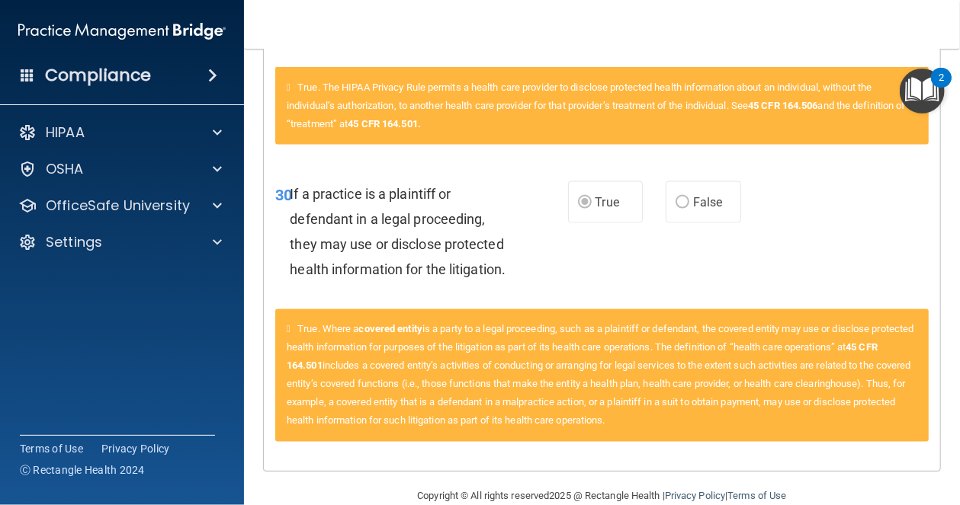
scroll to position [4119, 0]
